Goal: Task Accomplishment & Management: Manage account settings

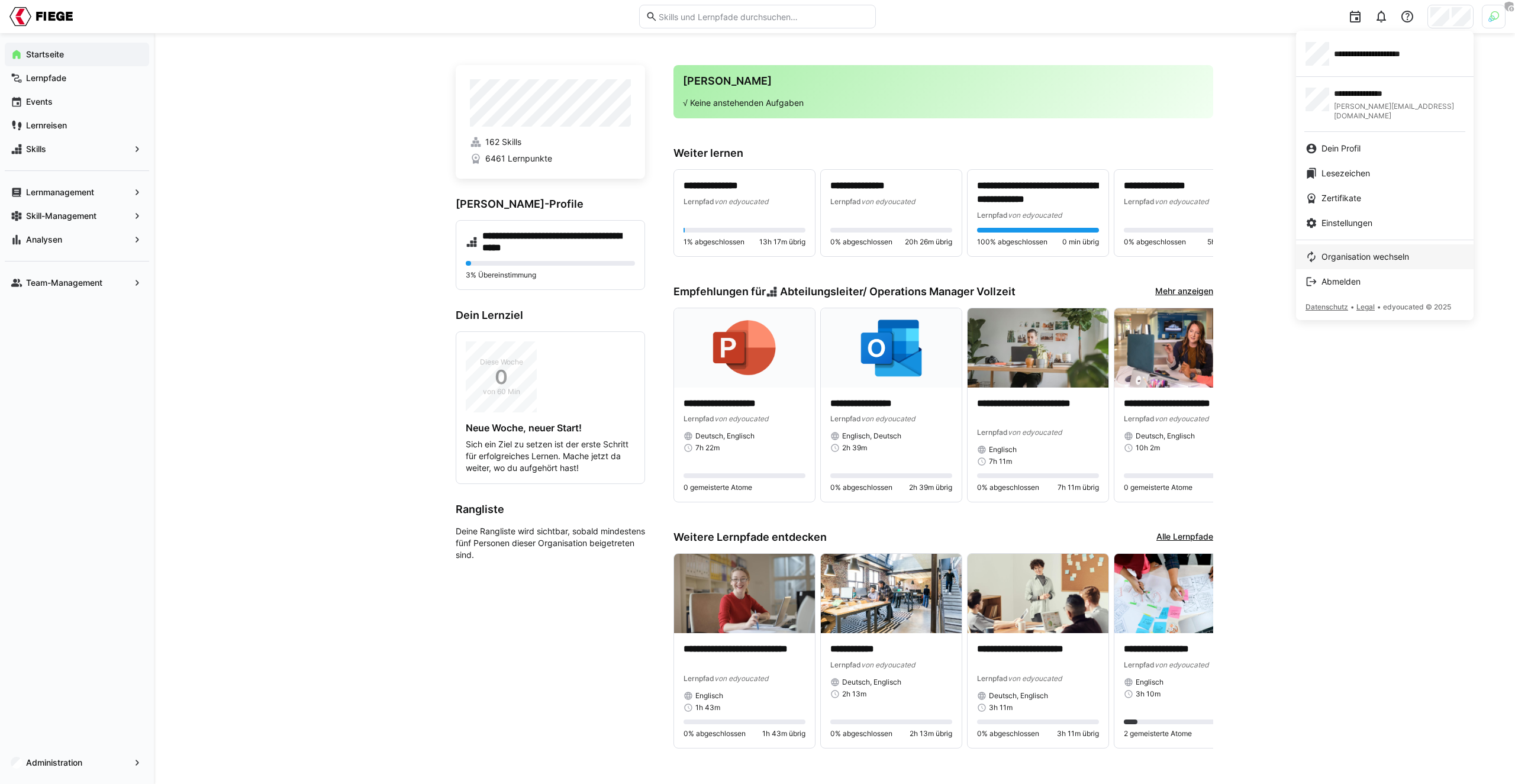
click at [1341, 251] on span "Organisation wechseln" at bounding box center [1365, 256] width 87 height 12
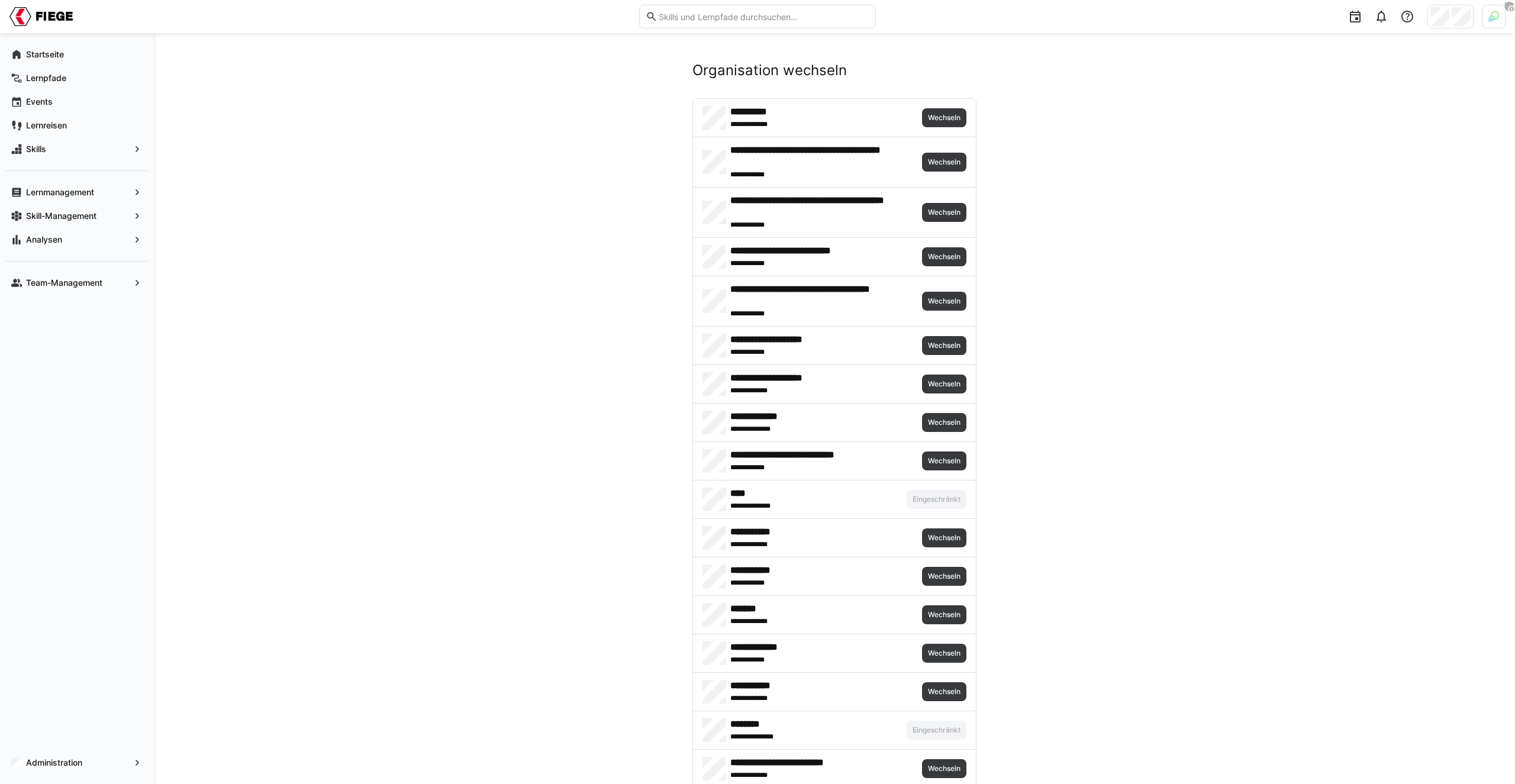
scroll to position [1971, 0]
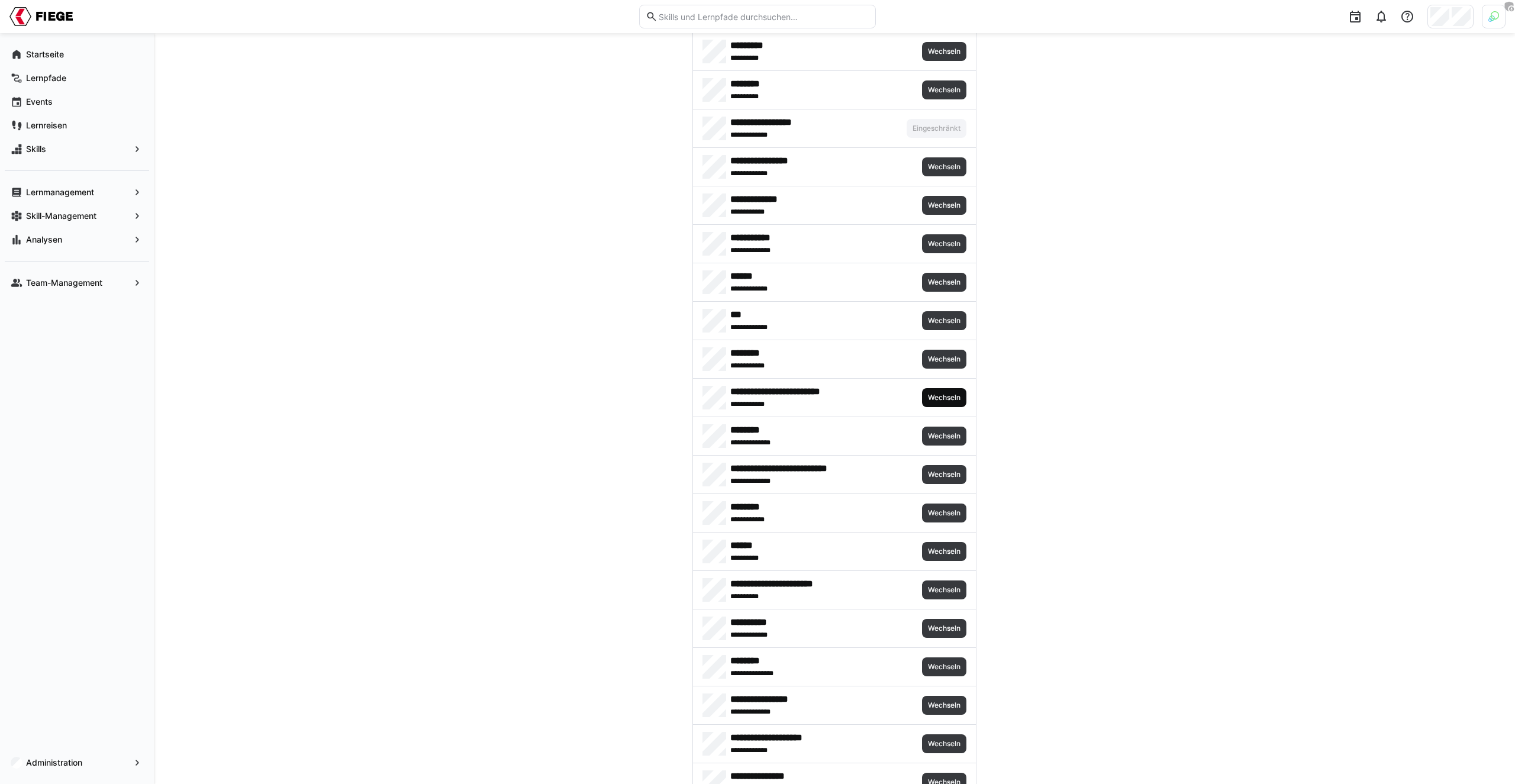
click at [958, 396] on span "Wechseln" at bounding box center [944, 397] width 35 height 10
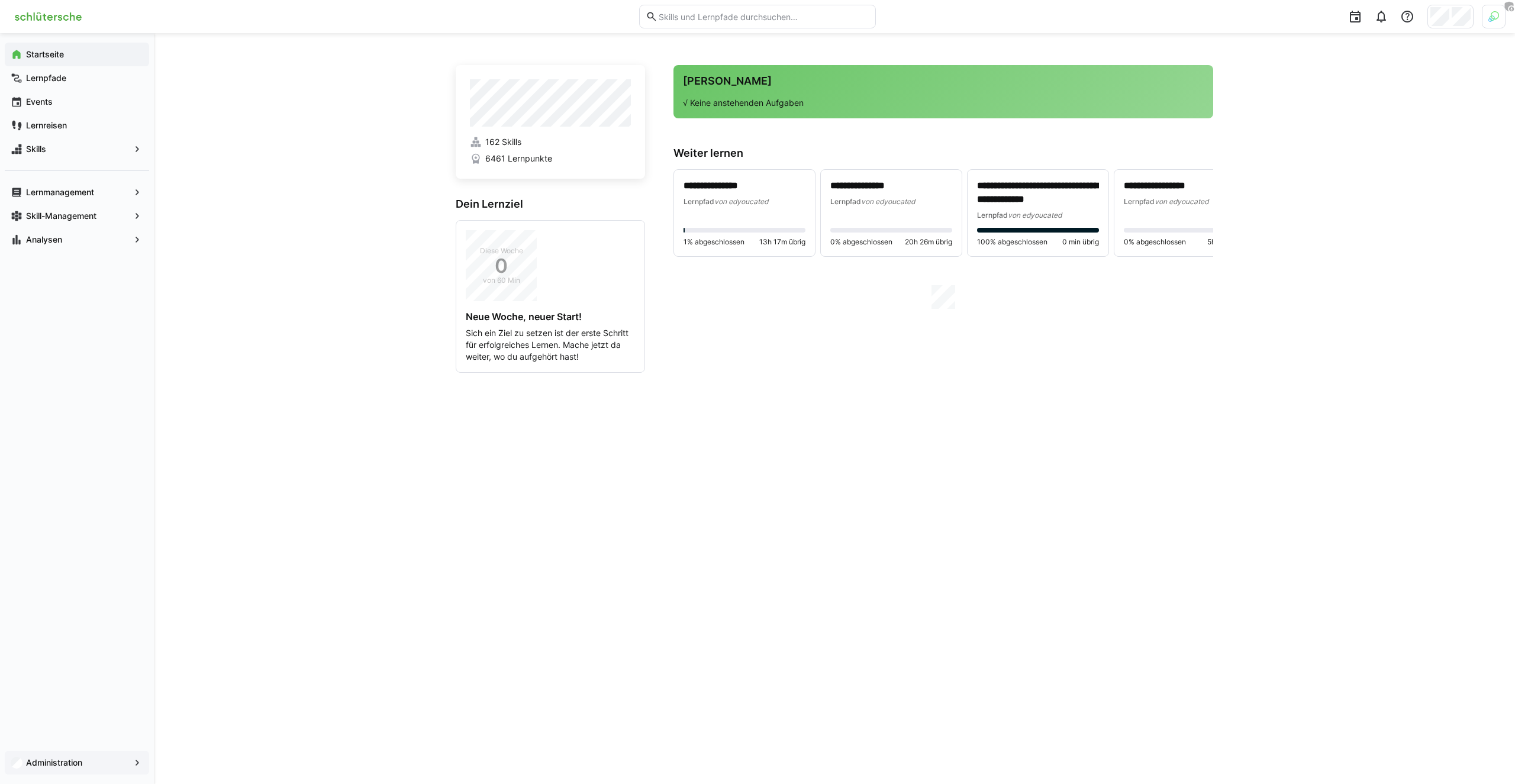
click at [78, 754] on div "Administration" at bounding box center [76, 762] width 145 height 24
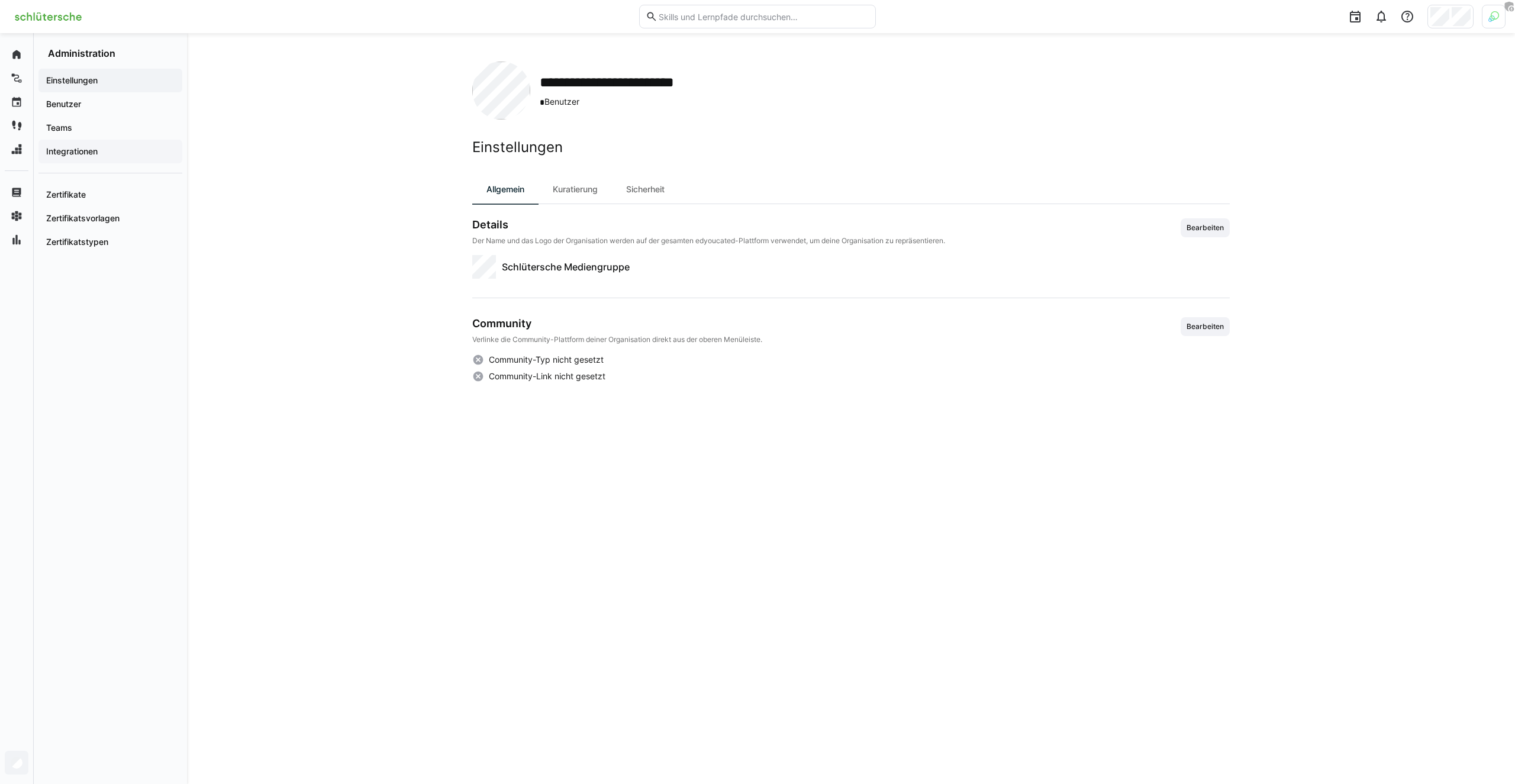
click at [76, 161] on div "Integrationen" at bounding box center [111, 151] width 144 height 24
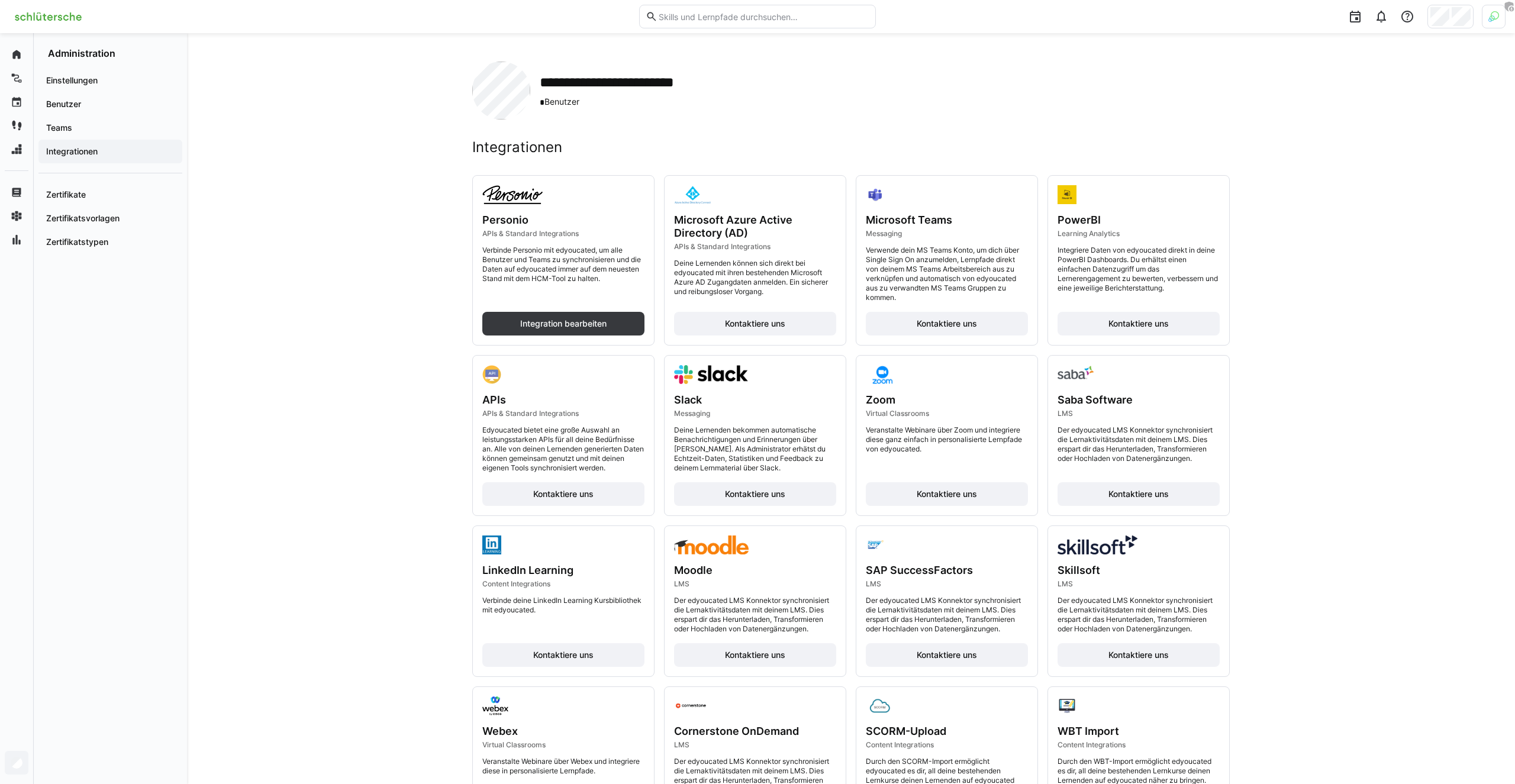
click at [303, 244] on div "**********" at bounding box center [851, 535] width 1328 height 1003
click at [604, 324] on span "Integration bearbeiten" at bounding box center [563, 323] width 90 height 12
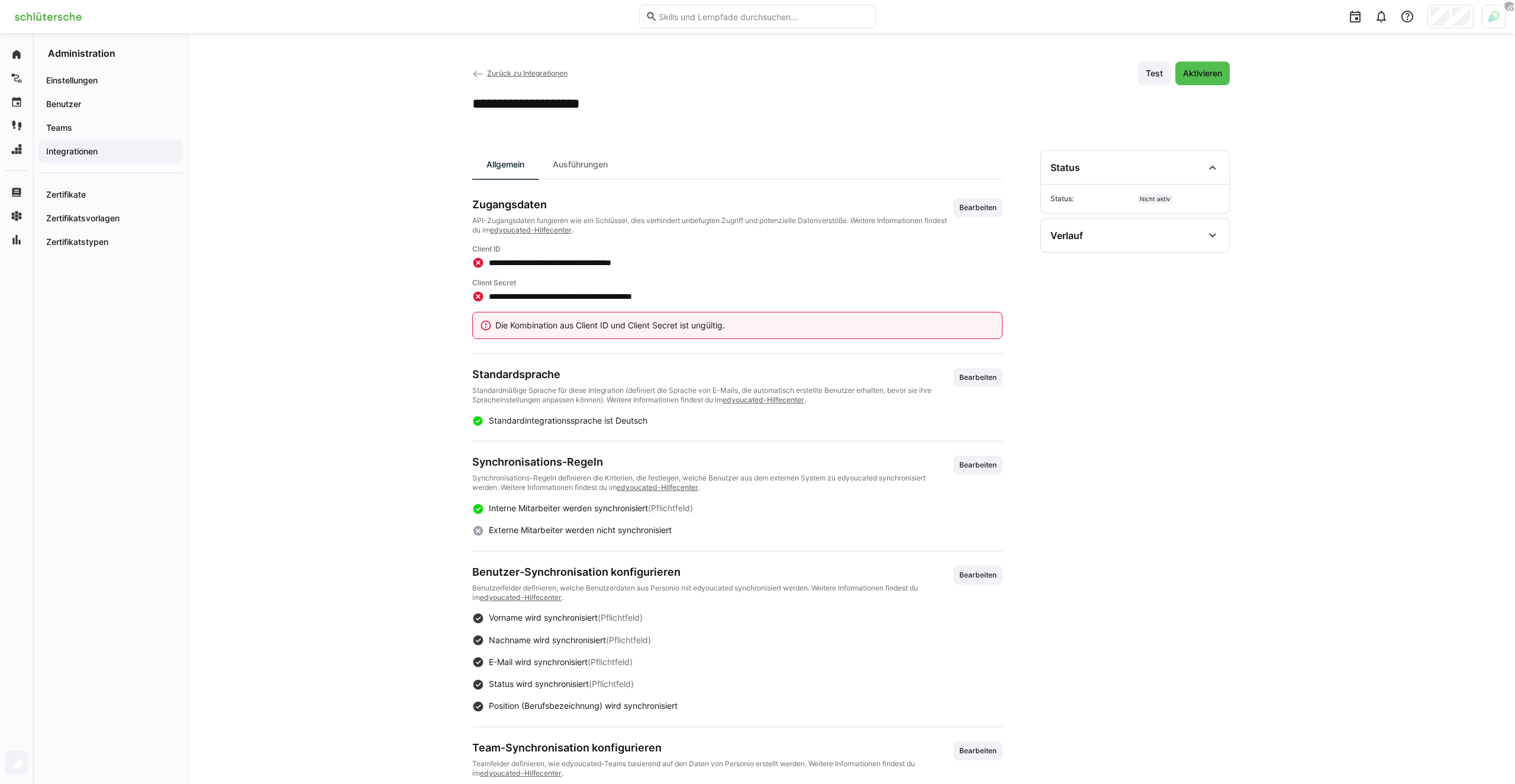
click at [297, 419] on div "**********" at bounding box center [851, 508] width 1328 height 949
click at [570, 325] on p "Die Kombination aus Client ID und Client Secret ist ungültig." at bounding box center [744, 325] width 497 height 12
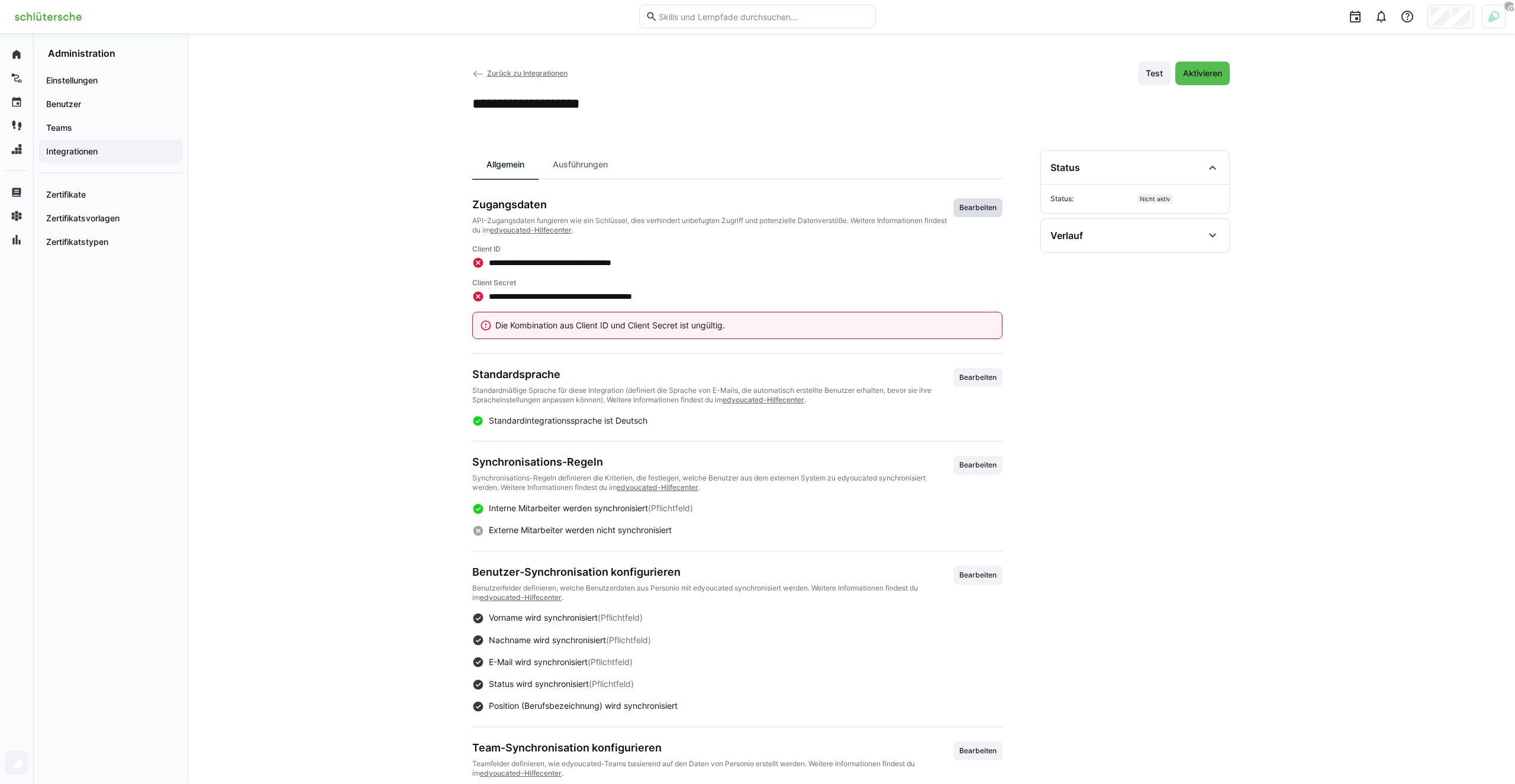
click at [981, 206] on span "Bearbeiten" at bounding box center [978, 208] width 40 height 10
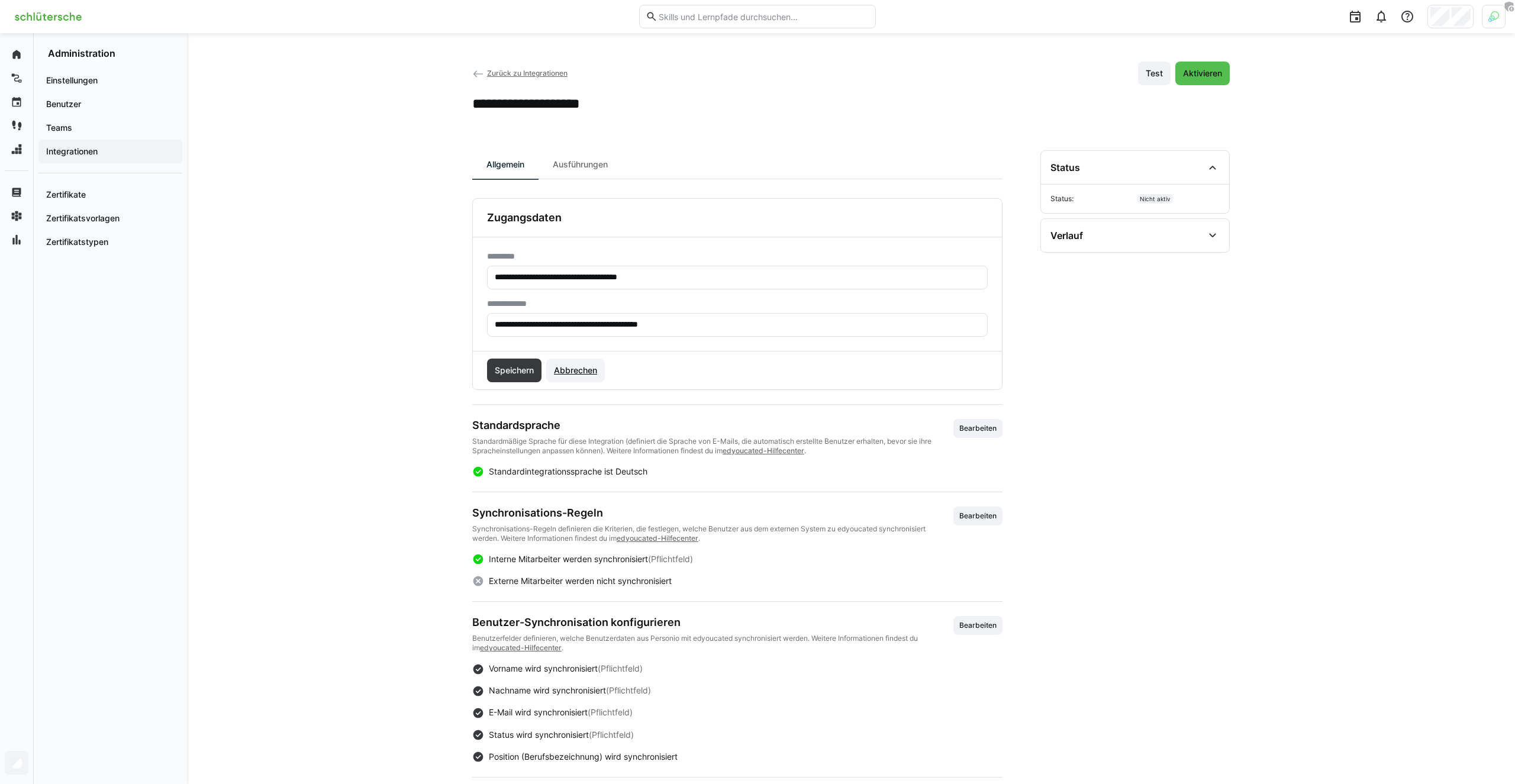
click at [583, 366] on span "Abbrechen" at bounding box center [575, 370] width 47 height 12
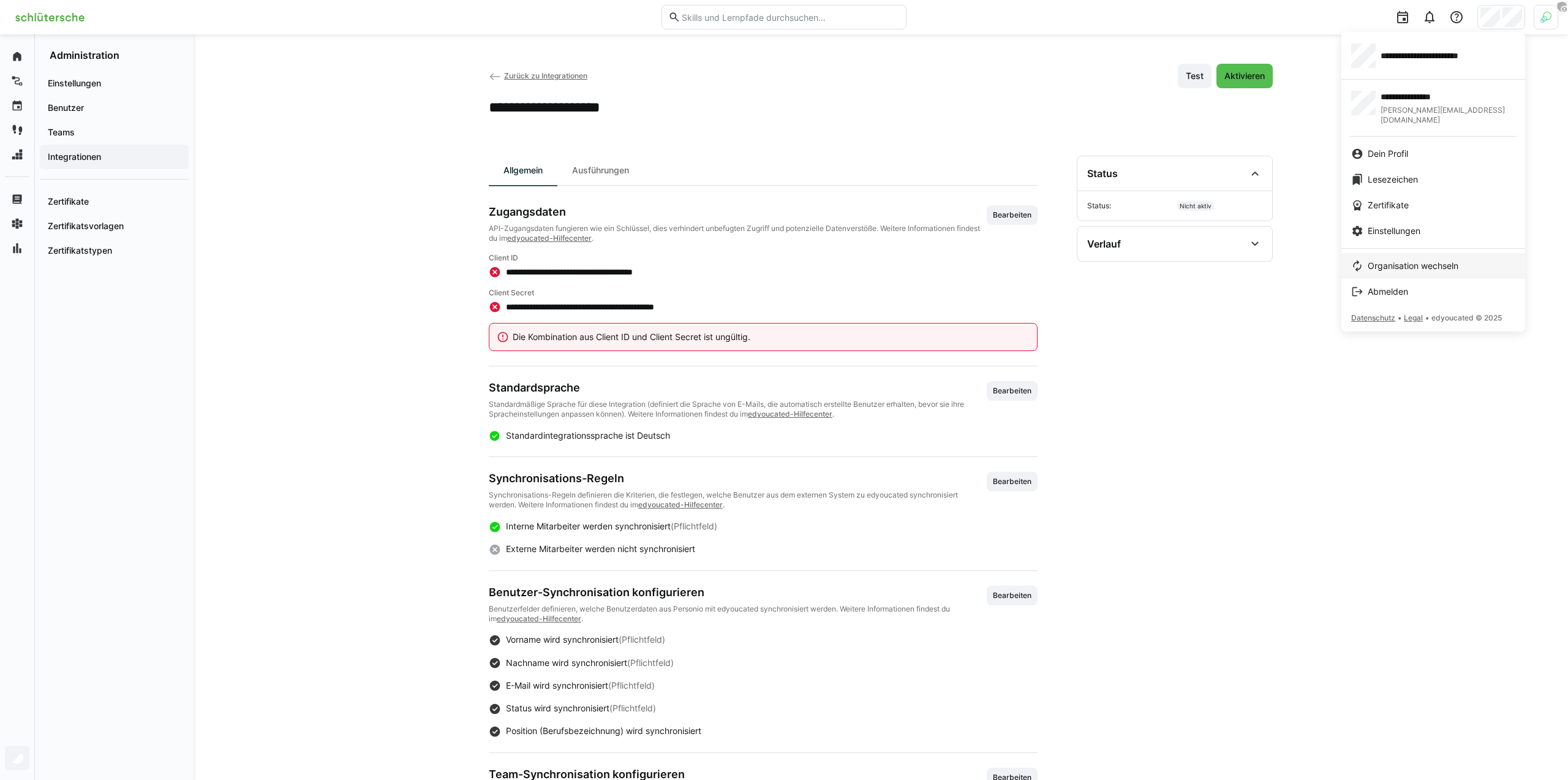
click at [1387, 260] on span "Organisation wechseln" at bounding box center [1413, 266] width 90 height 12
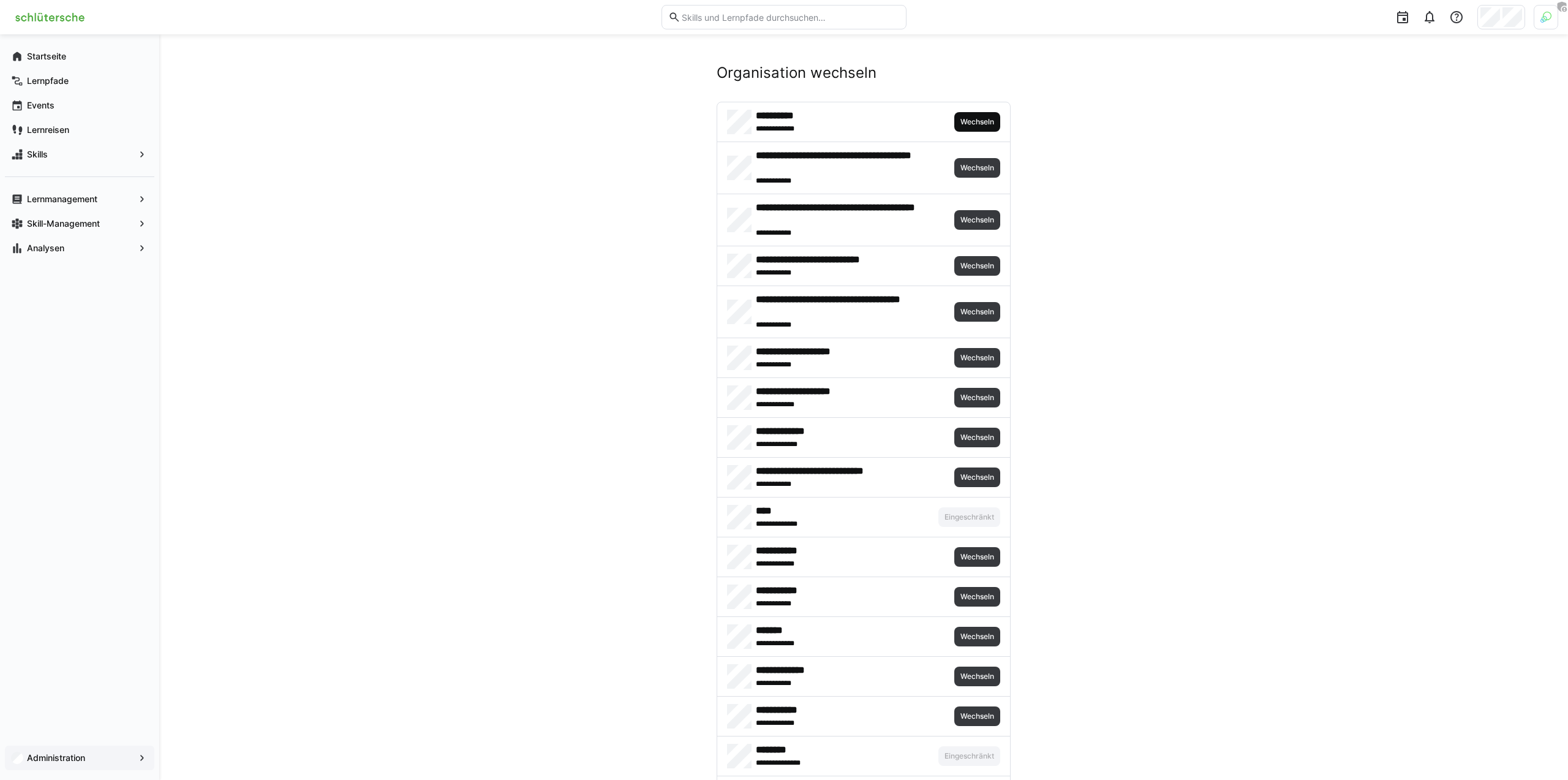
click at [965, 118] on span "Wechseln" at bounding box center [977, 122] width 36 height 10
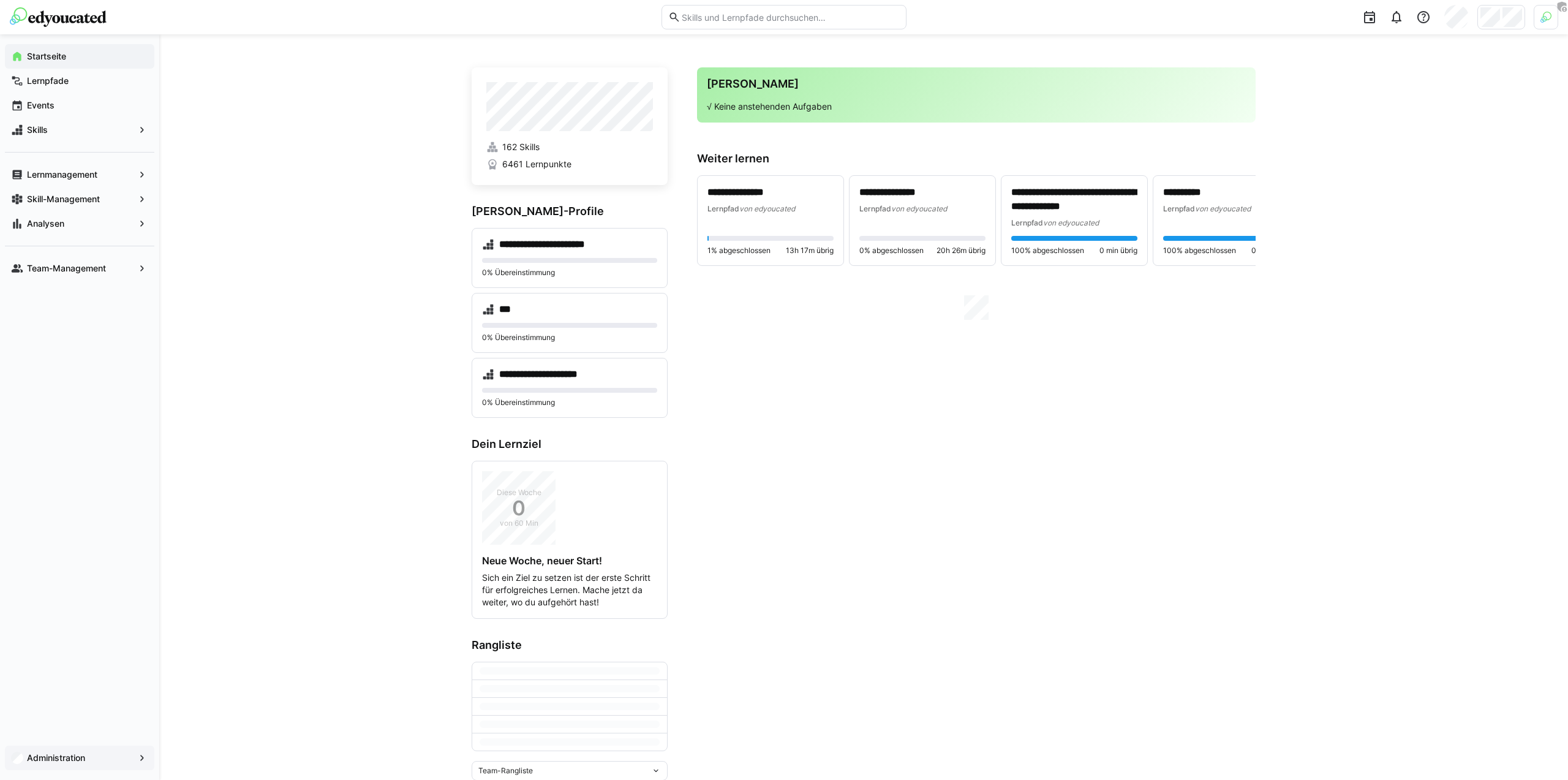
click at [0, 0] on app-navigation-label "Administration" at bounding box center [0, 0] width 0 height 0
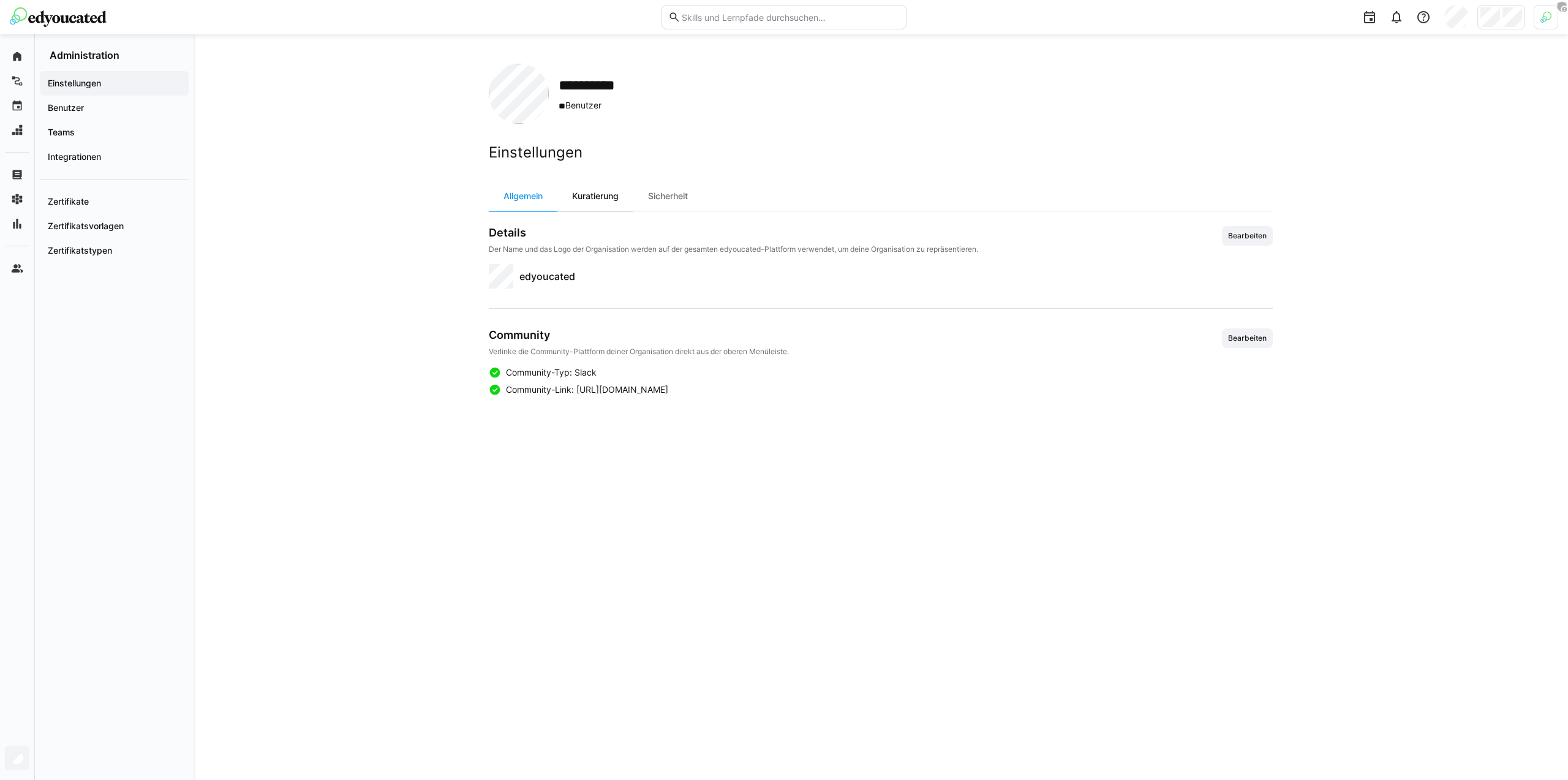
click at [618, 200] on div "Kuratierung" at bounding box center [595, 196] width 76 height 29
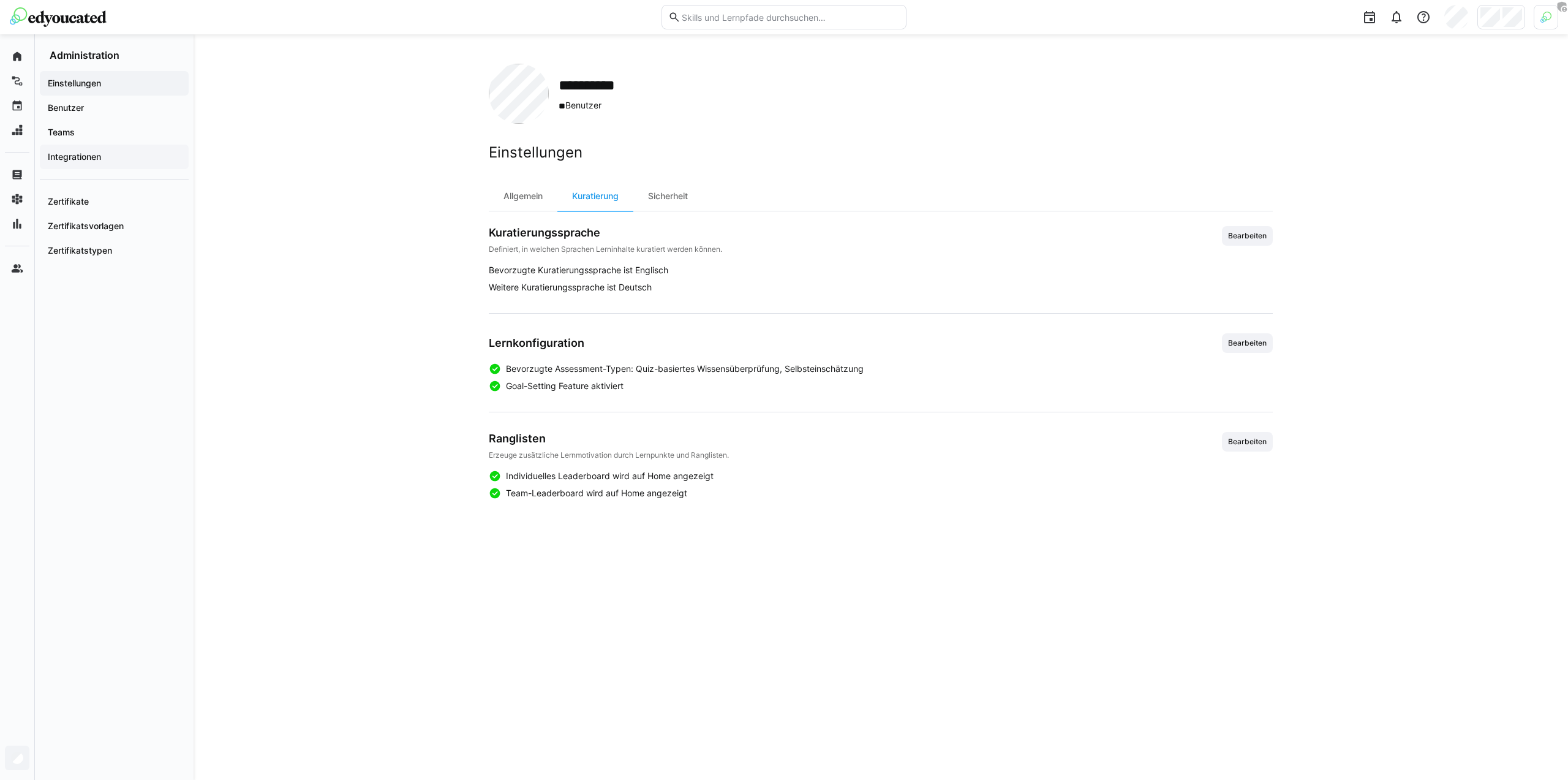
click at [68, 166] on div "Integrationen" at bounding box center [114, 156] width 149 height 25
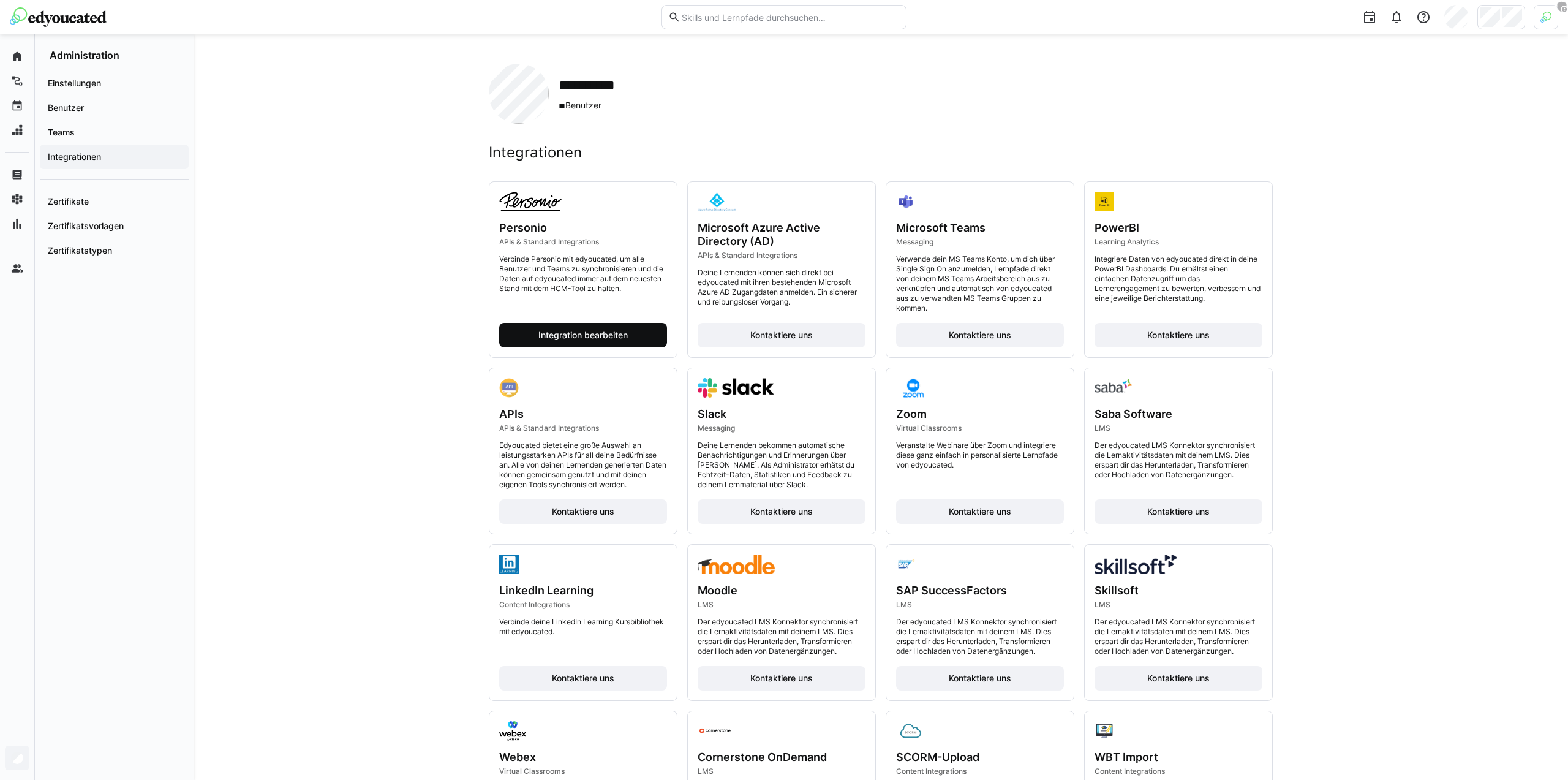
click at [597, 333] on span "Integration bearbeiten" at bounding box center [583, 335] width 93 height 12
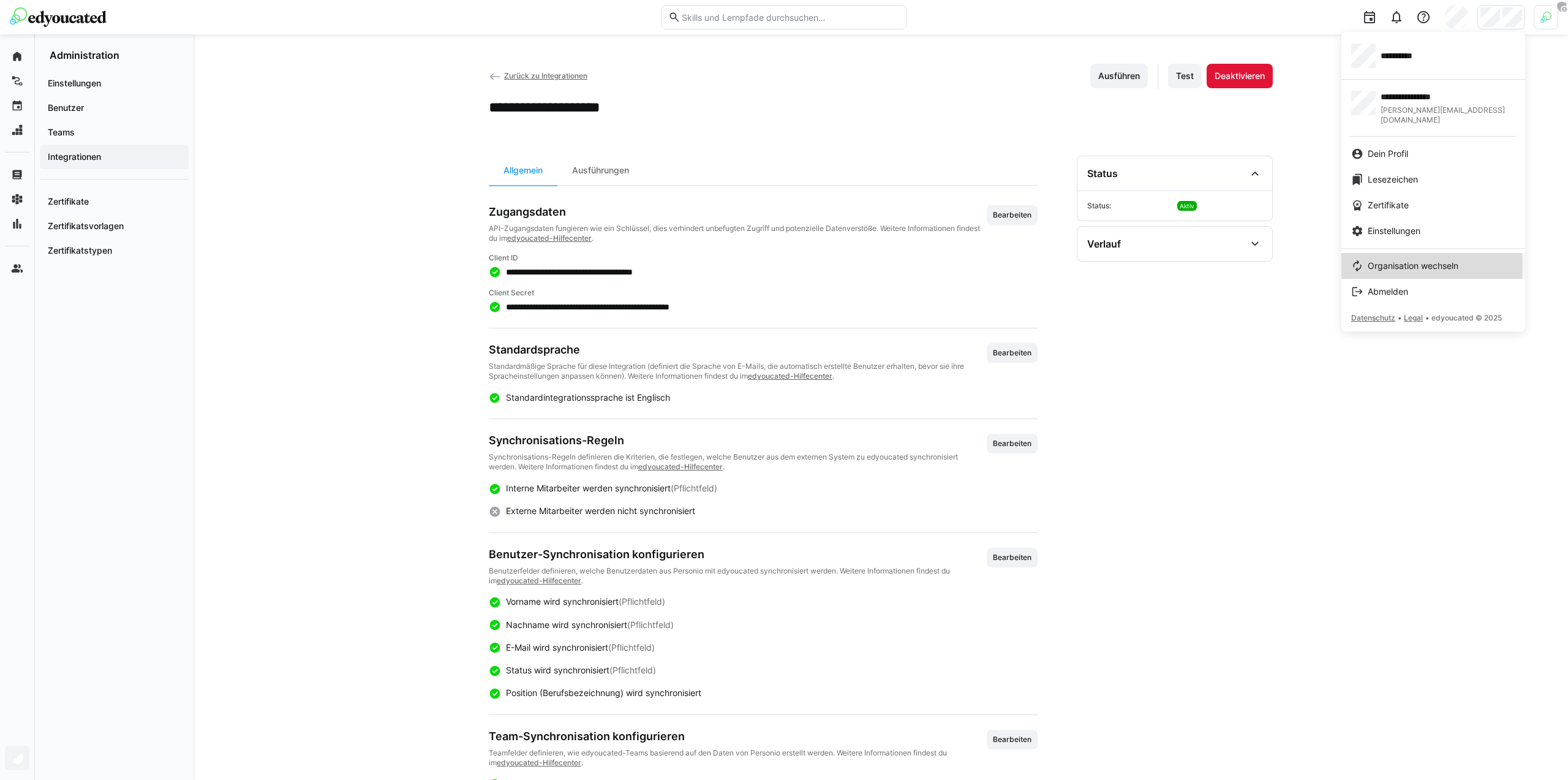
click at [1377, 260] on span "Organisation wechseln" at bounding box center [1413, 266] width 90 height 12
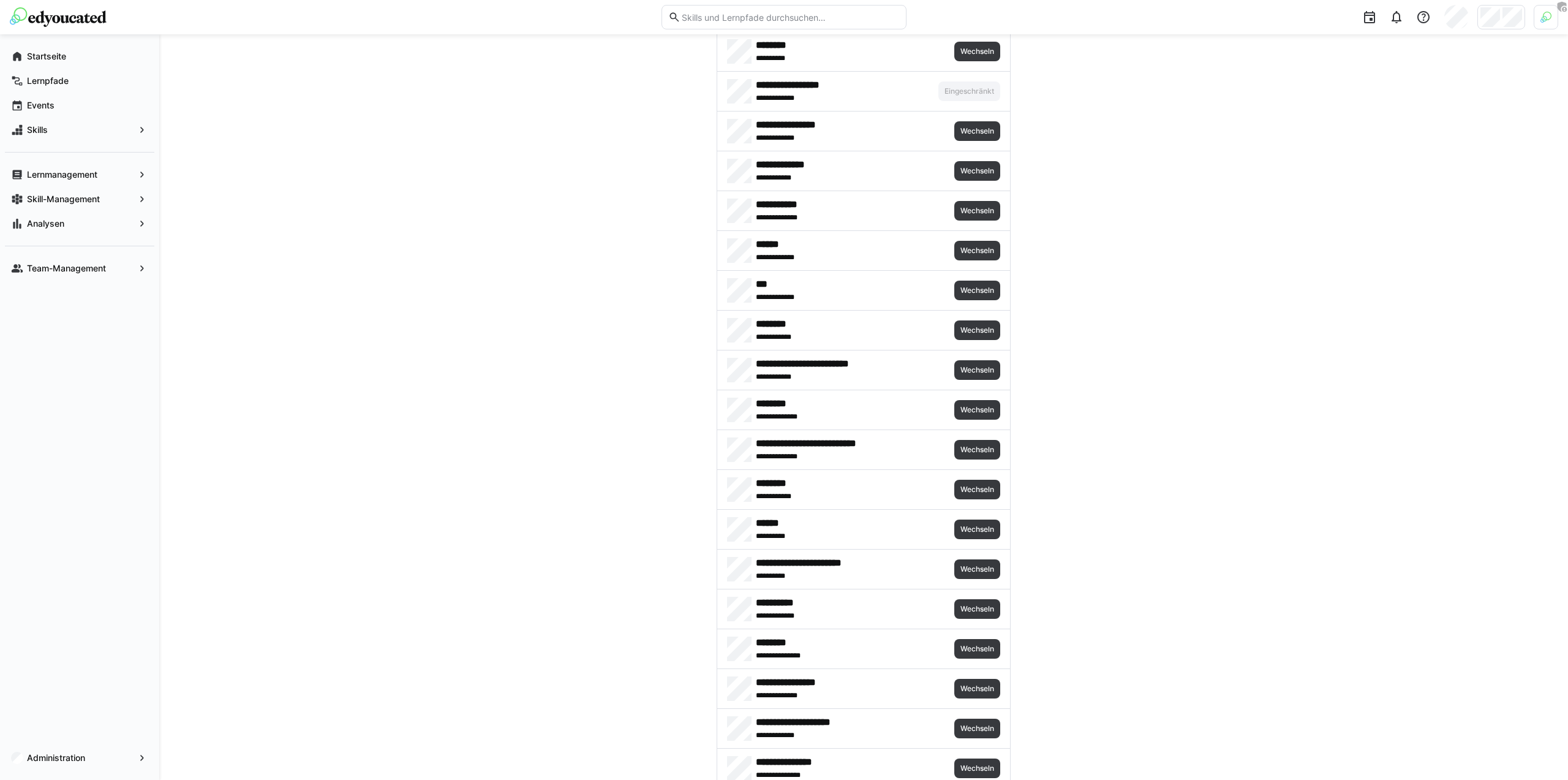
scroll to position [2081, 0]
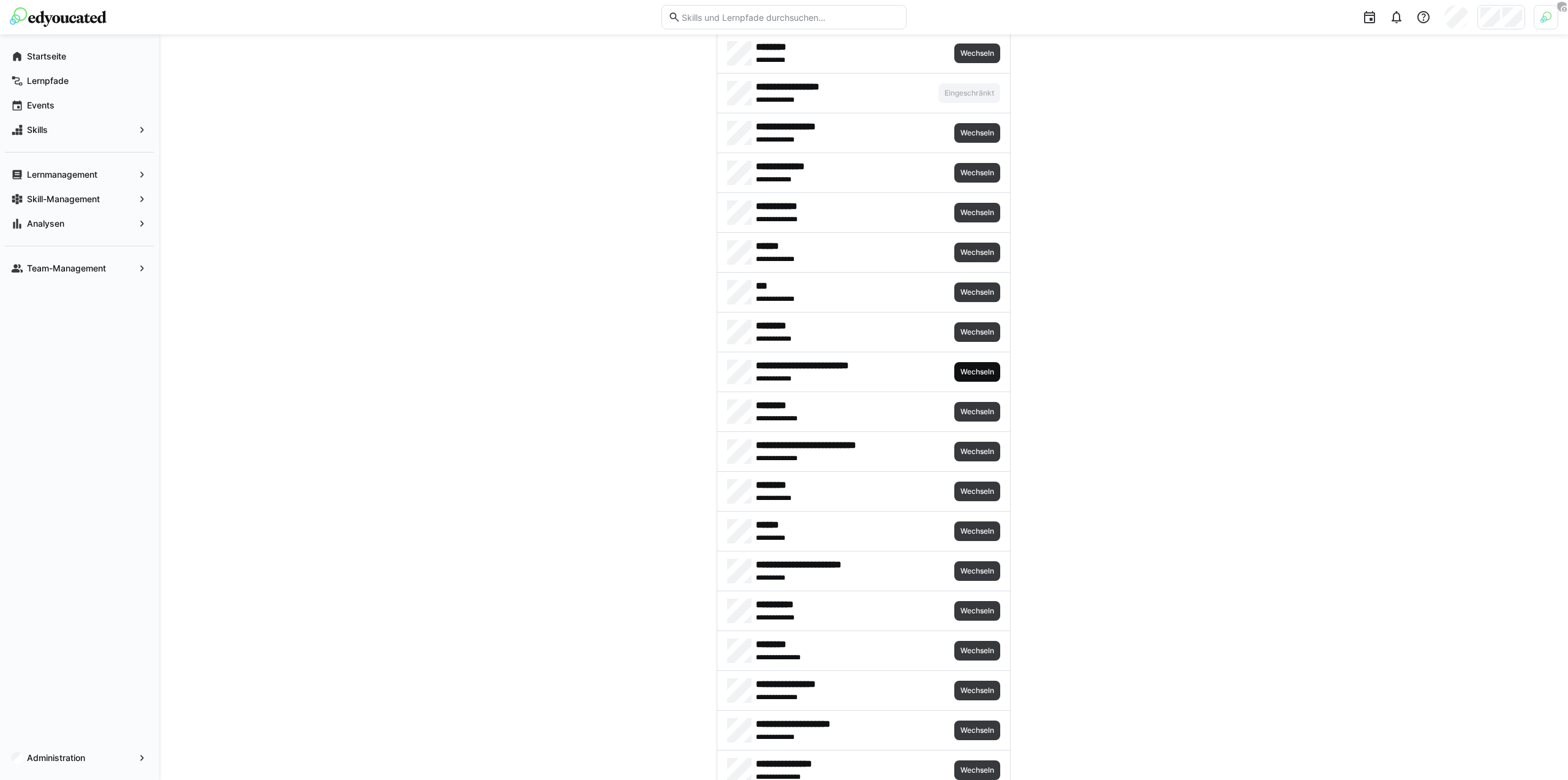
click at [961, 369] on span "Wechseln" at bounding box center [977, 371] width 36 height 10
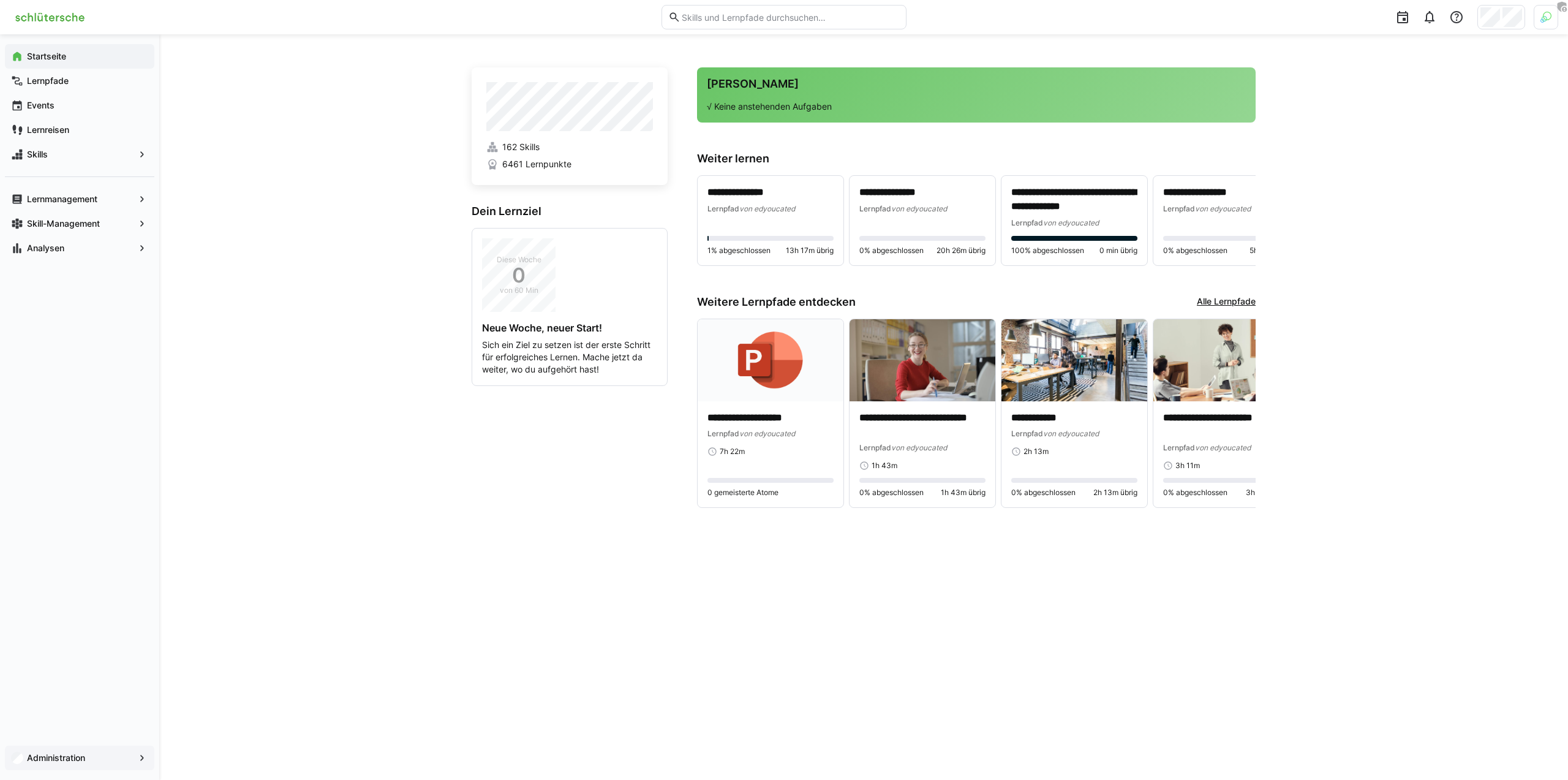
click at [0, 0] on app-navigation-label "Administration" at bounding box center [0, 0] width 0 height 0
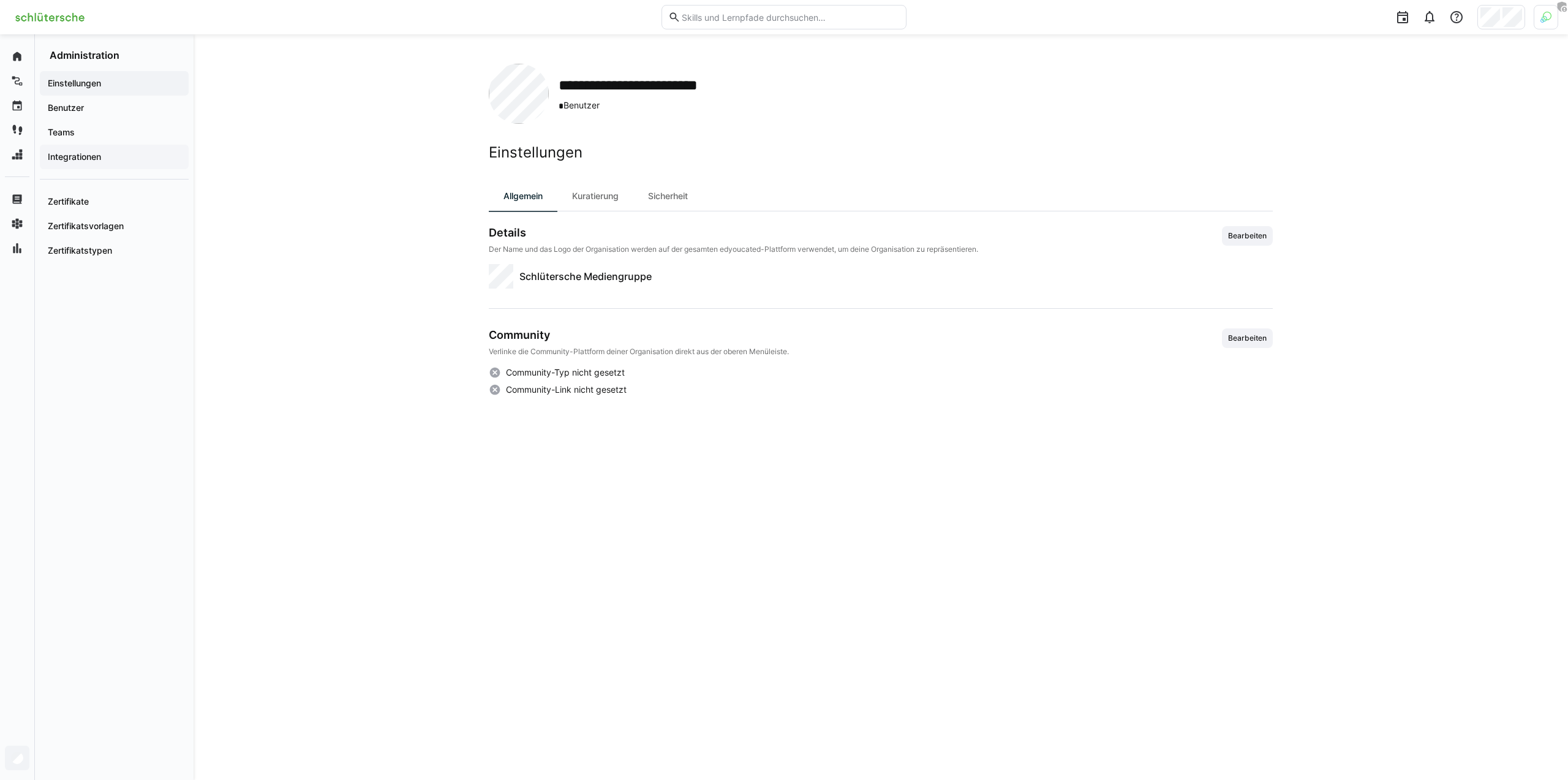
click at [0, 0] on app-navigation-label "Integrationen" at bounding box center [0, 0] width 0 height 0
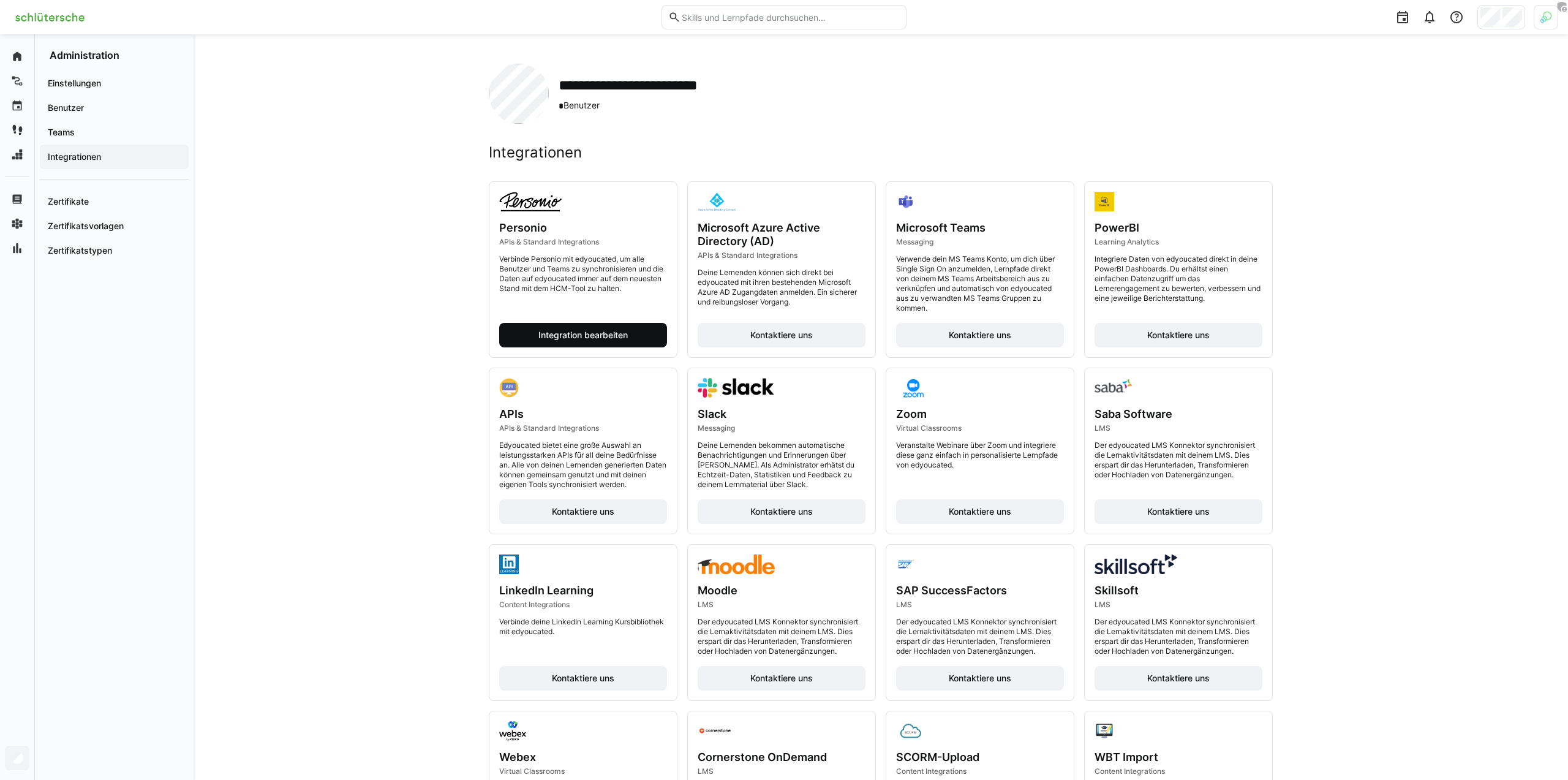
click at [596, 337] on span "Integration bearbeiten" at bounding box center [583, 335] width 93 height 12
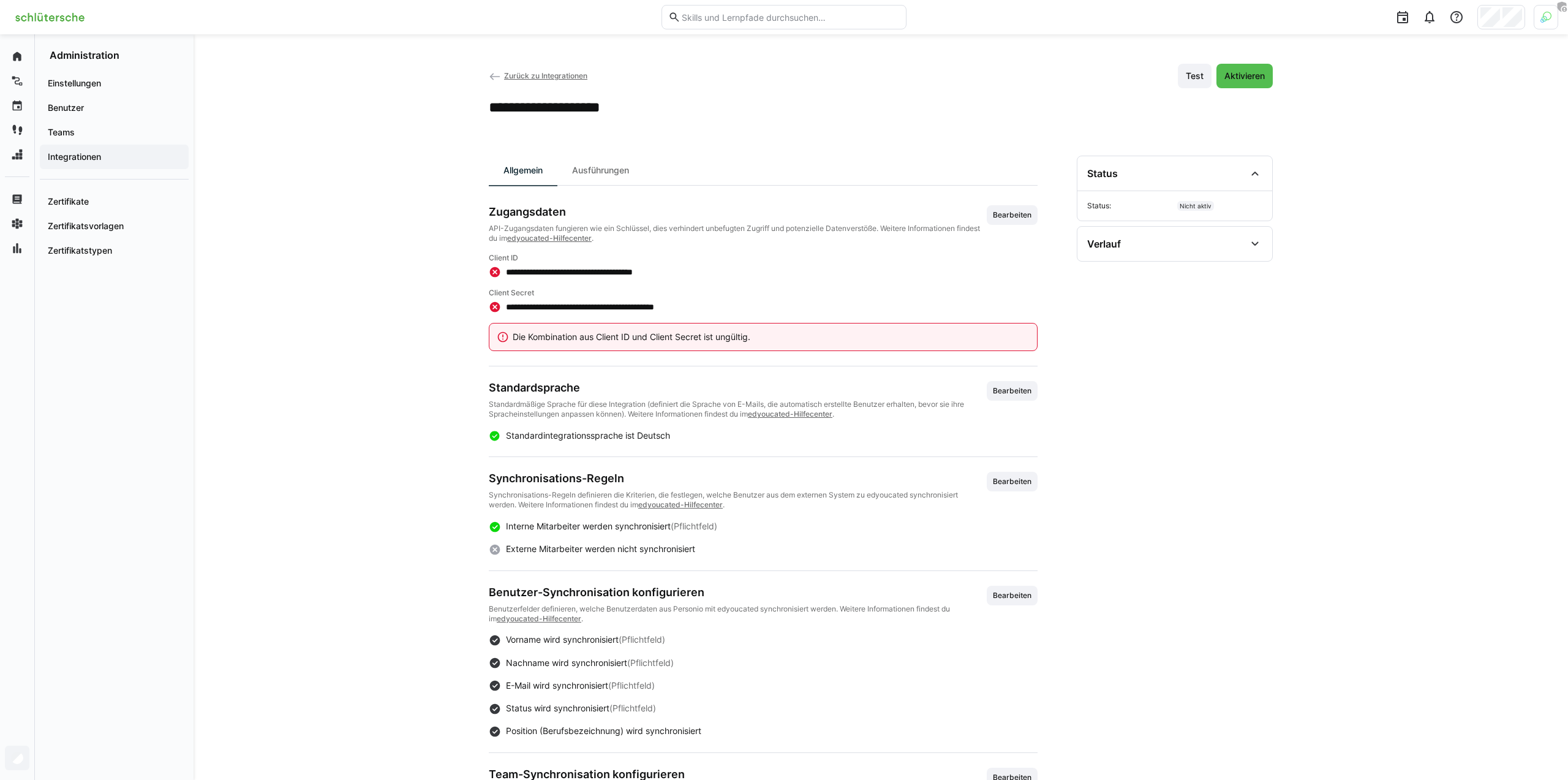
click at [341, 306] on div "**********" at bounding box center [881, 526] width 1374 height 983
click at [790, 108] on div "**********" at bounding box center [881, 107] width 784 height 19
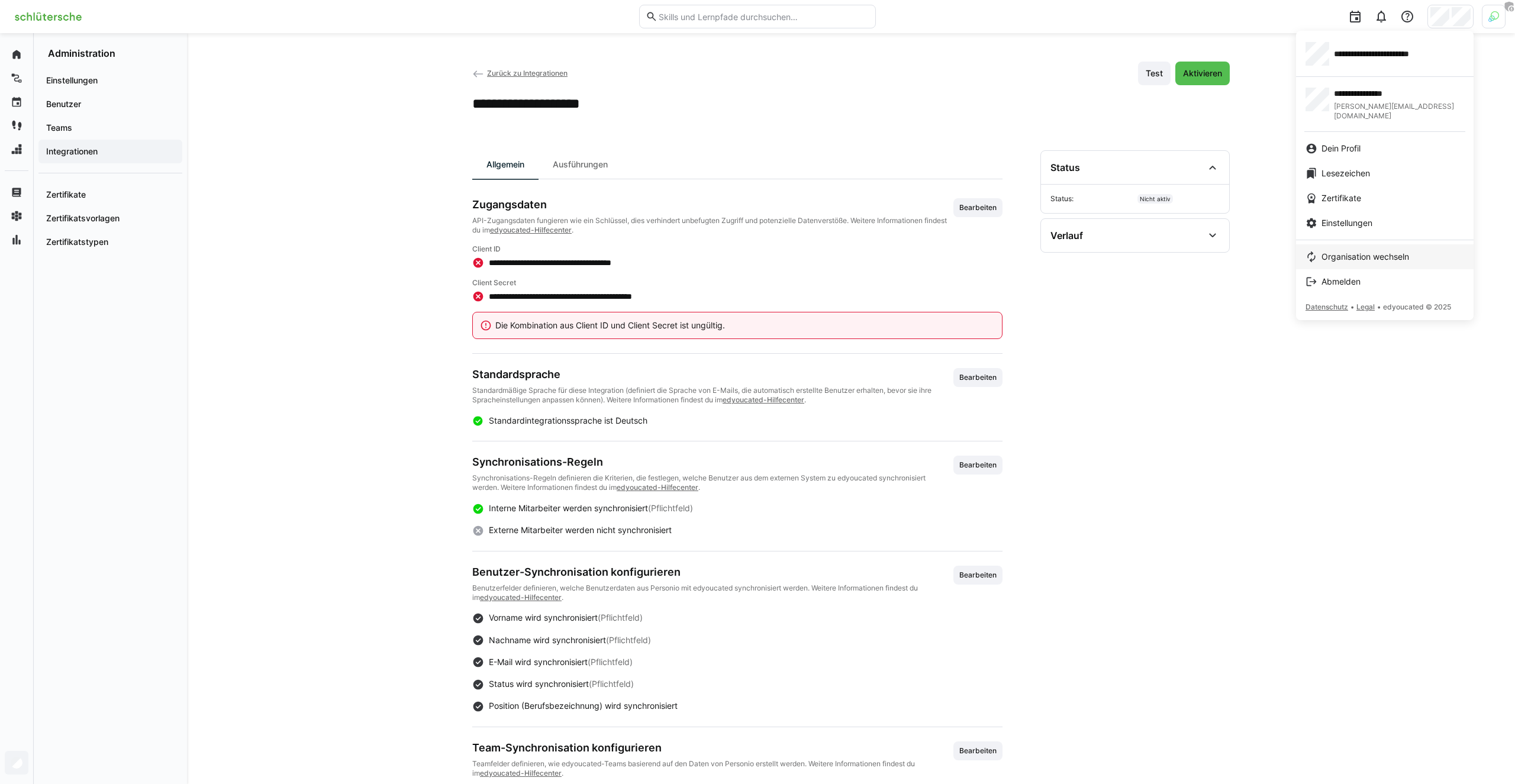
click at [1359, 251] on span "Organisation wechseln" at bounding box center [1365, 256] width 87 height 12
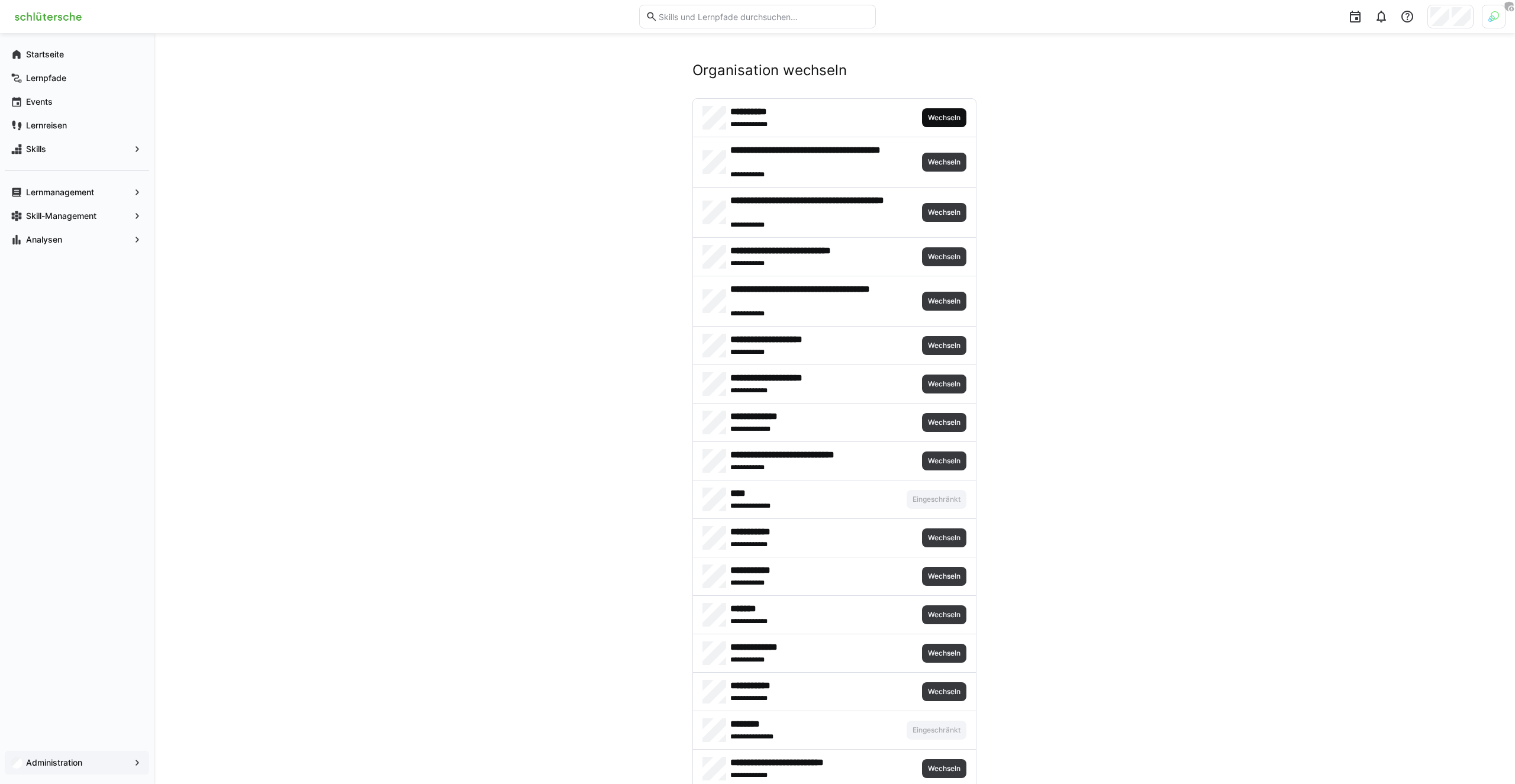
click at [958, 118] on span "Wechseln" at bounding box center [944, 118] width 35 height 10
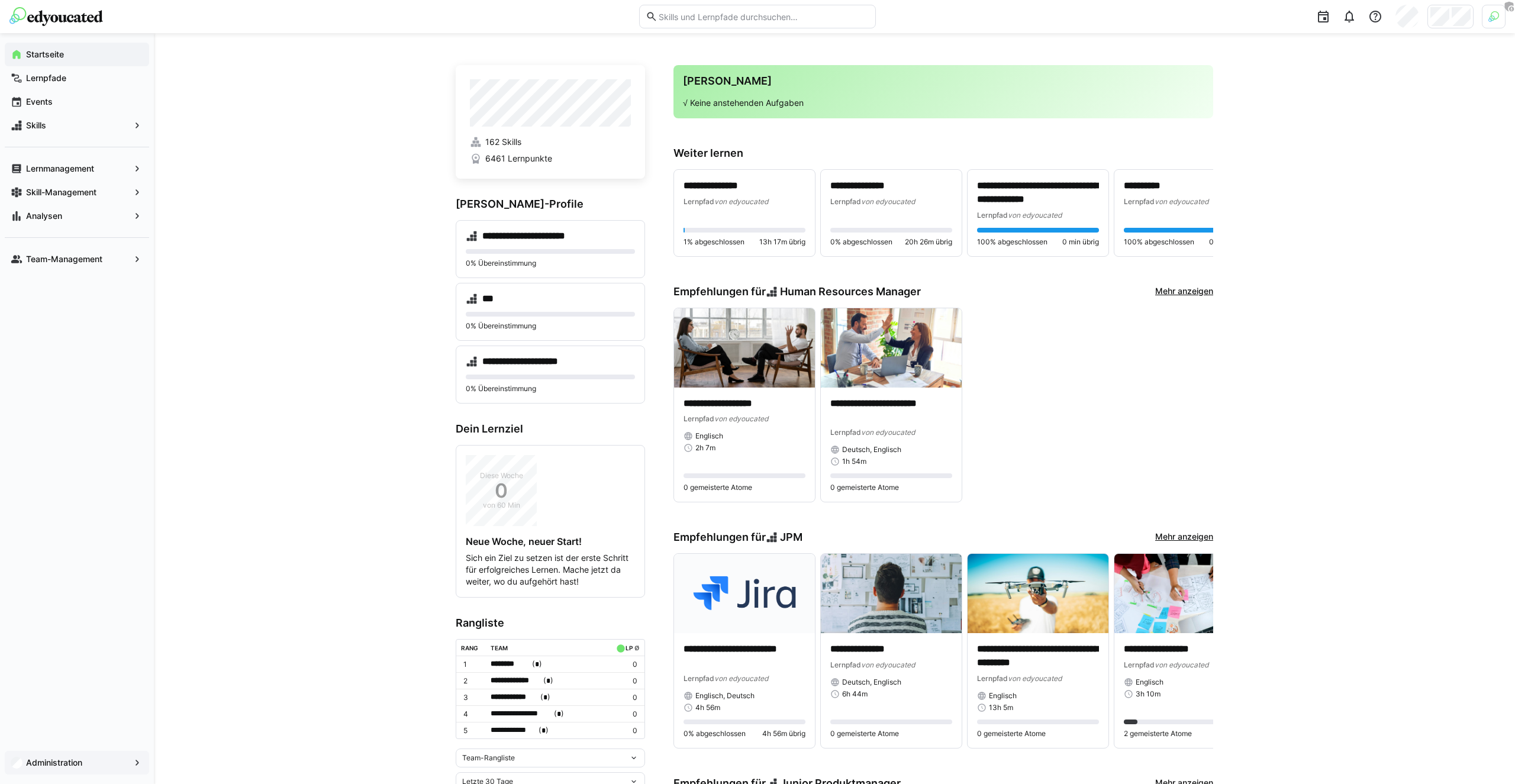
click at [103, 763] on span "Administration" at bounding box center [77, 762] width 105 height 12
